Goal: Task Accomplishment & Management: Use online tool/utility

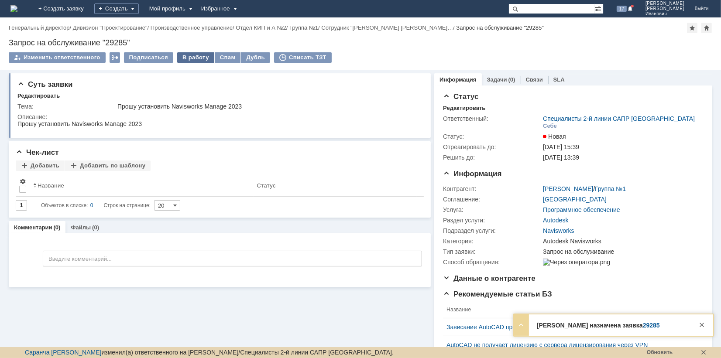
click at [195, 59] on div "В работу" at bounding box center [195, 57] width 37 height 10
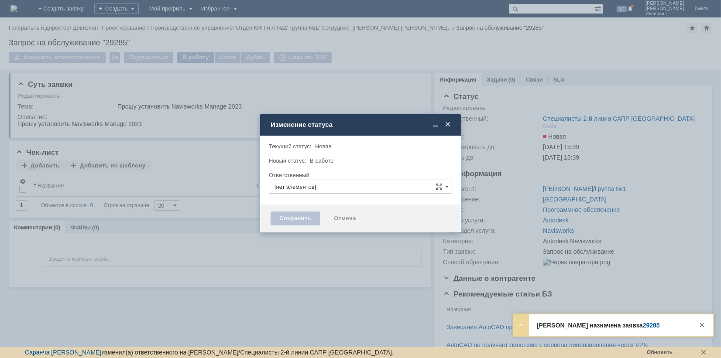
type input "[PERSON_NAME]"
type input "Autodesk Navisworks"
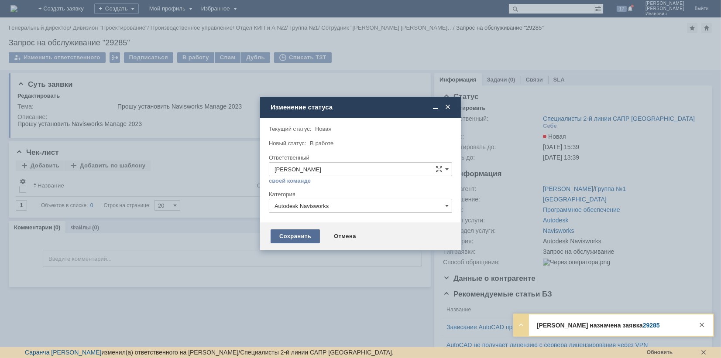
click at [299, 235] on div "Сохранить" at bounding box center [294, 236] width 49 height 14
